Goal: Information Seeking & Learning: Understand process/instructions

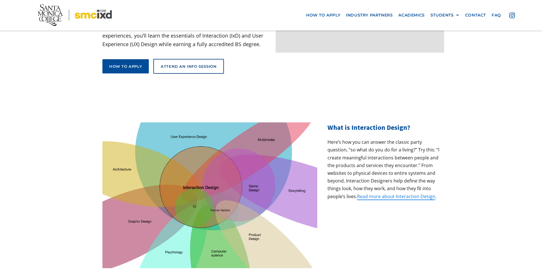
scroll to position [142, 0]
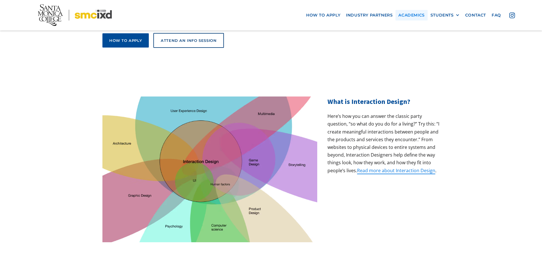
click at [416, 16] on link "Academics" at bounding box center [412, 15] width 32 height 11
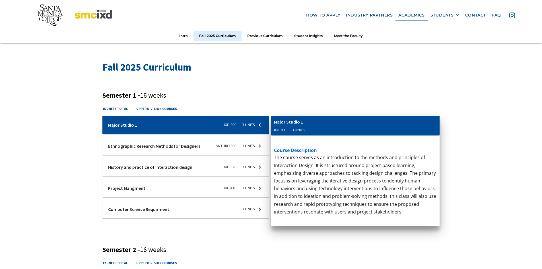
scroll to position [171, 0]
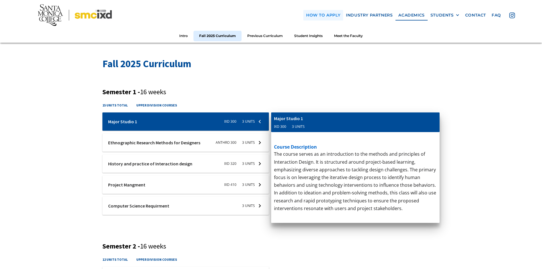
click at [324, 15] on link "how to apply" at bounding box center [323, 15] width 40 height 11
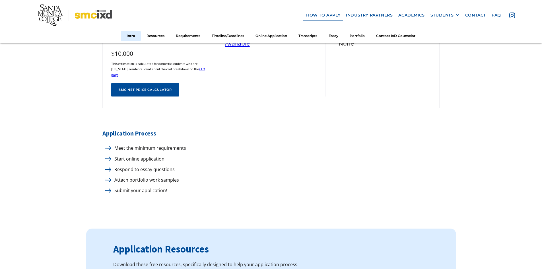
scroll to position [256, 0]
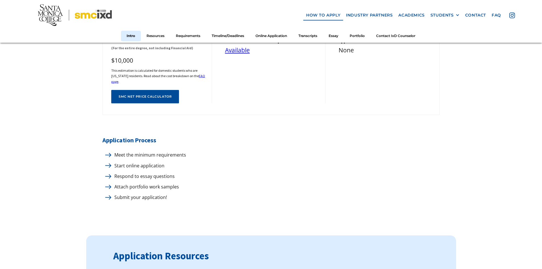
click at [124, 151] on p "Meet the minimum requirements" at bounding box center [149, 155] width 75 height 8
click at [109, 153] on img at bounding box center [108, 155] width 6 height 4
click at [127, 152] on p "Meet the minimum requirements" at bounding box center [149, 155] width 75 height 8
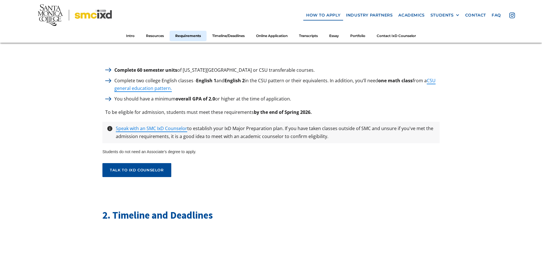
scroll to position [825, 0]
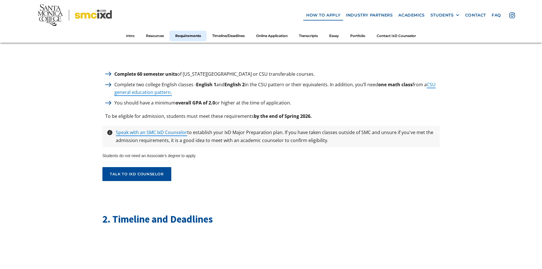
click at [240, 11] on nav "how to apply industry partners Academics STUDENTS PROspective Students GRAD SHO…" at bounding box center [271, 21] width 542 height 43
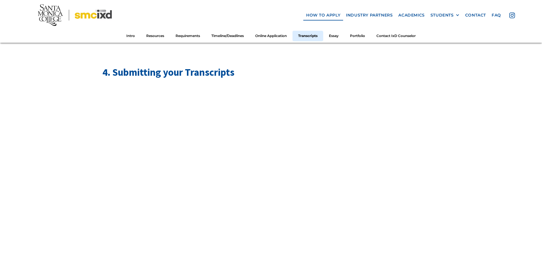
scroll to position [1793, 0]
